Goal: Check status: Check status

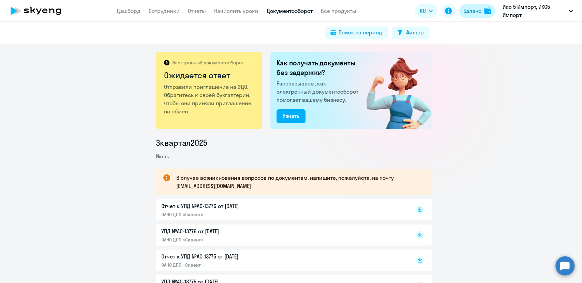
click at [486, 10] on img at bounding box center [487, 11] width 7 height 7
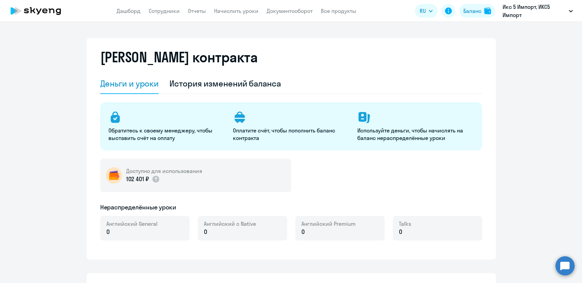
select select "english_adult_not_native_speaker"
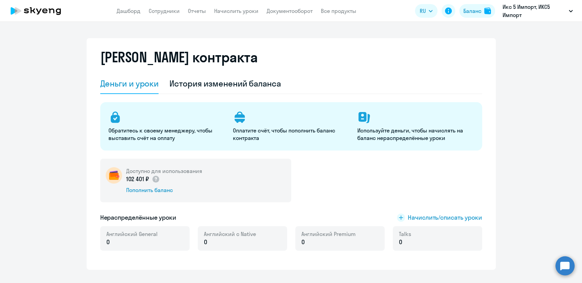
click at [318, 184] on div "Доступно для использования 102 401 ₽ Пополнить баланс" at bounding box center [291, 181] width 382 height 44
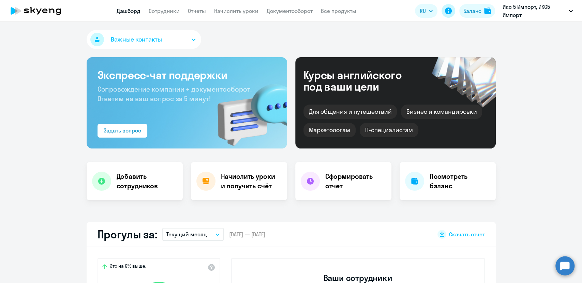
select select "30"
